Goal: Navigation & Orientation: Find specific page/section

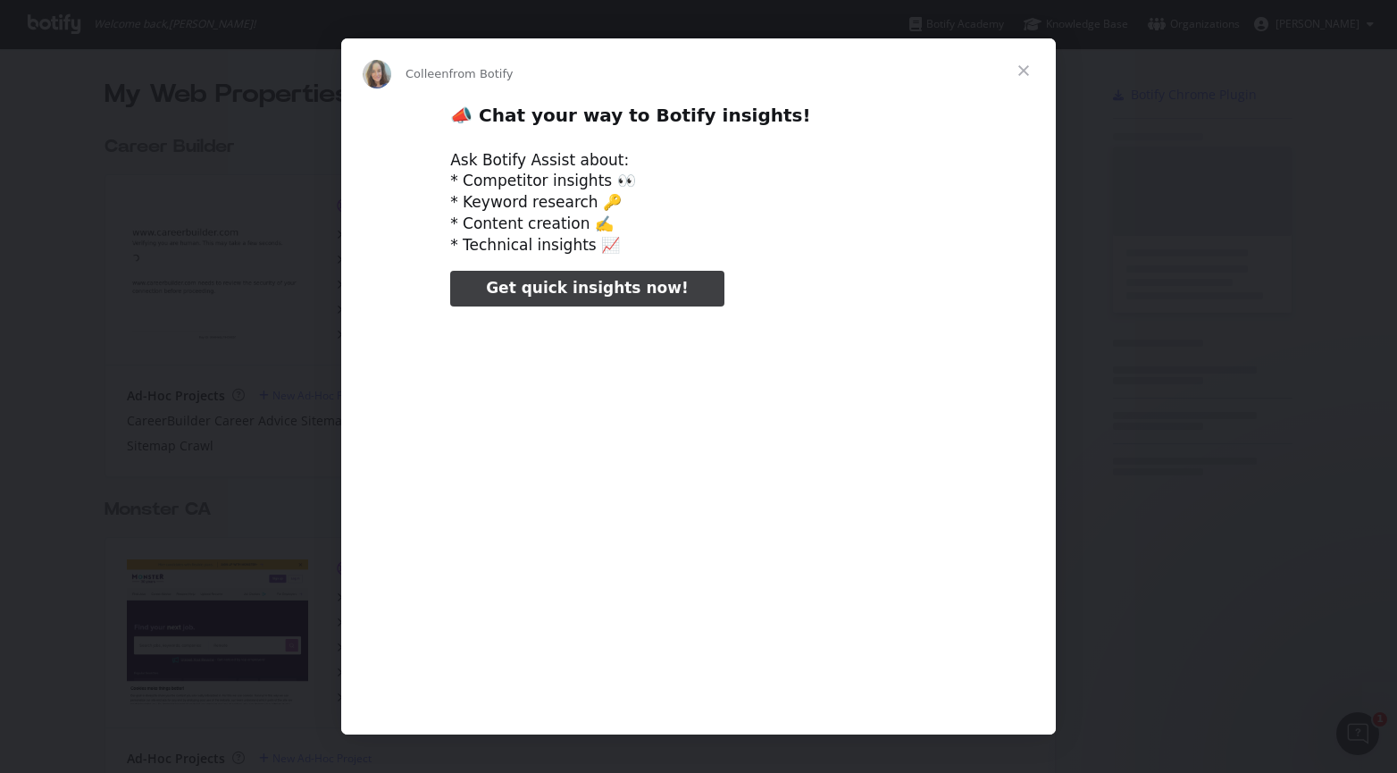
type input "291000"
click at [1027, 71] on span "Close" at bounding box center [1024, 70] width 64 height 64
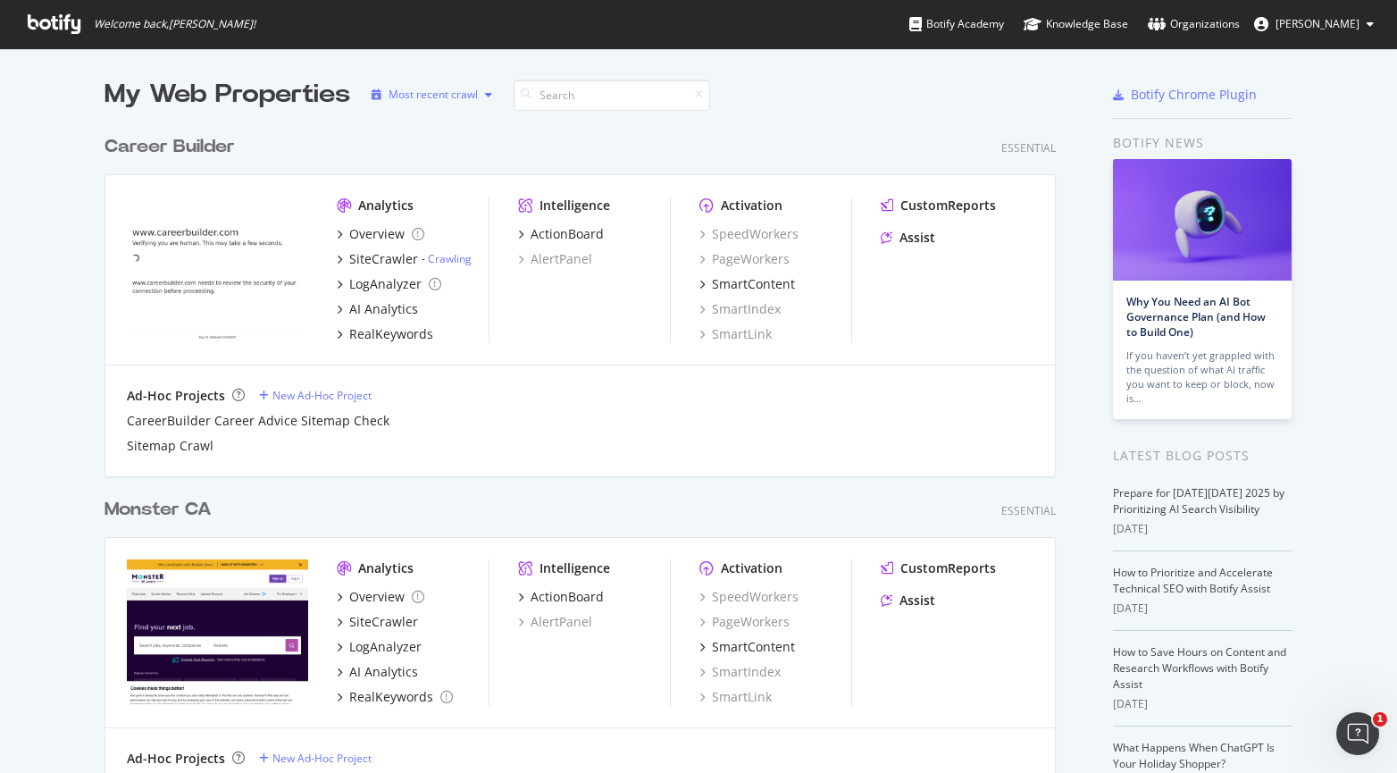
click at [485, 98] on icon "button" at bounding box center [488, 94] width 7 height 11
click at [849, 95] on div "My Web Properties Most recent crawl" at bounding box center [528, 95] width 846 height 36
click at [1200, 29] on div "Organizations" at bounding box center [1194, 24] width 92 height 18
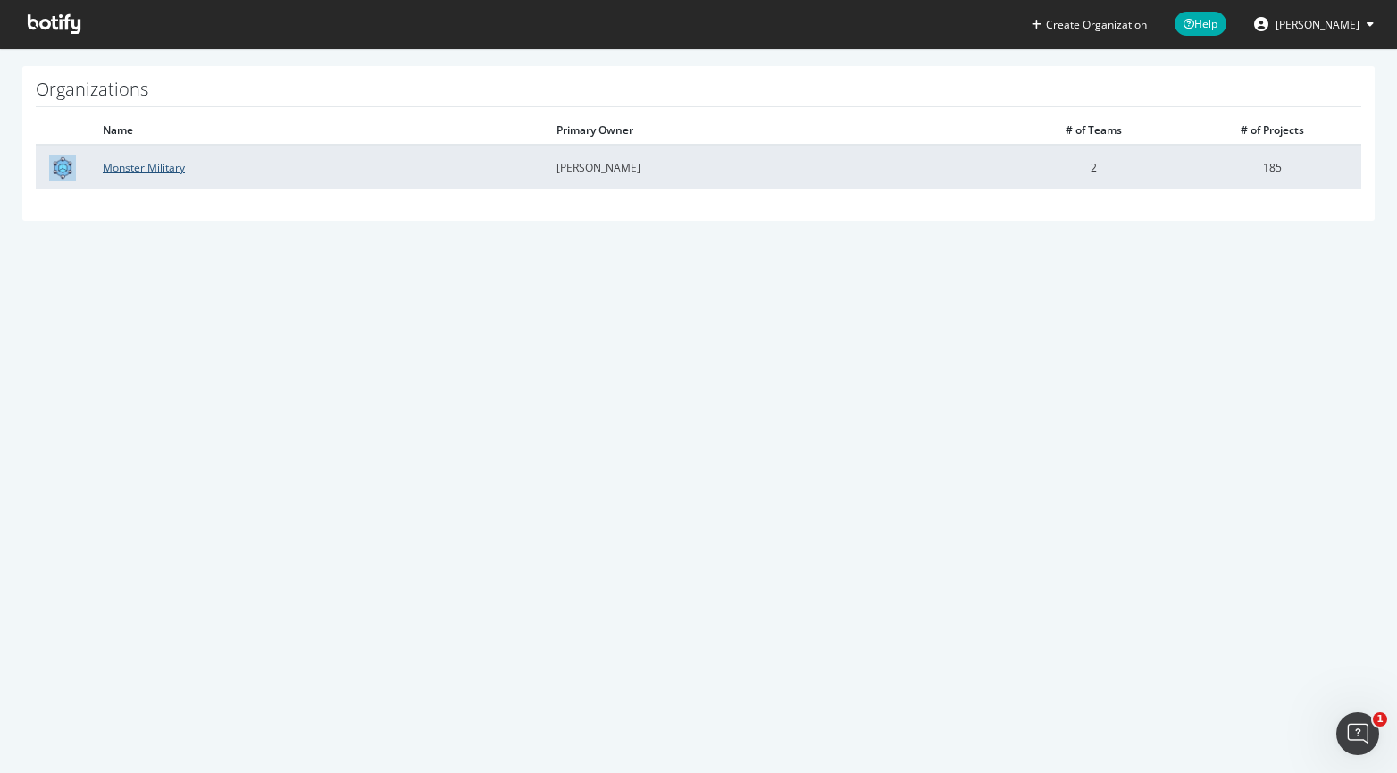
click at [149, 168] on link "Monster Military" at bounding box center [144, 167] width 82 height 15
